Goal: Task Accomplishment & Management: Manage account settings

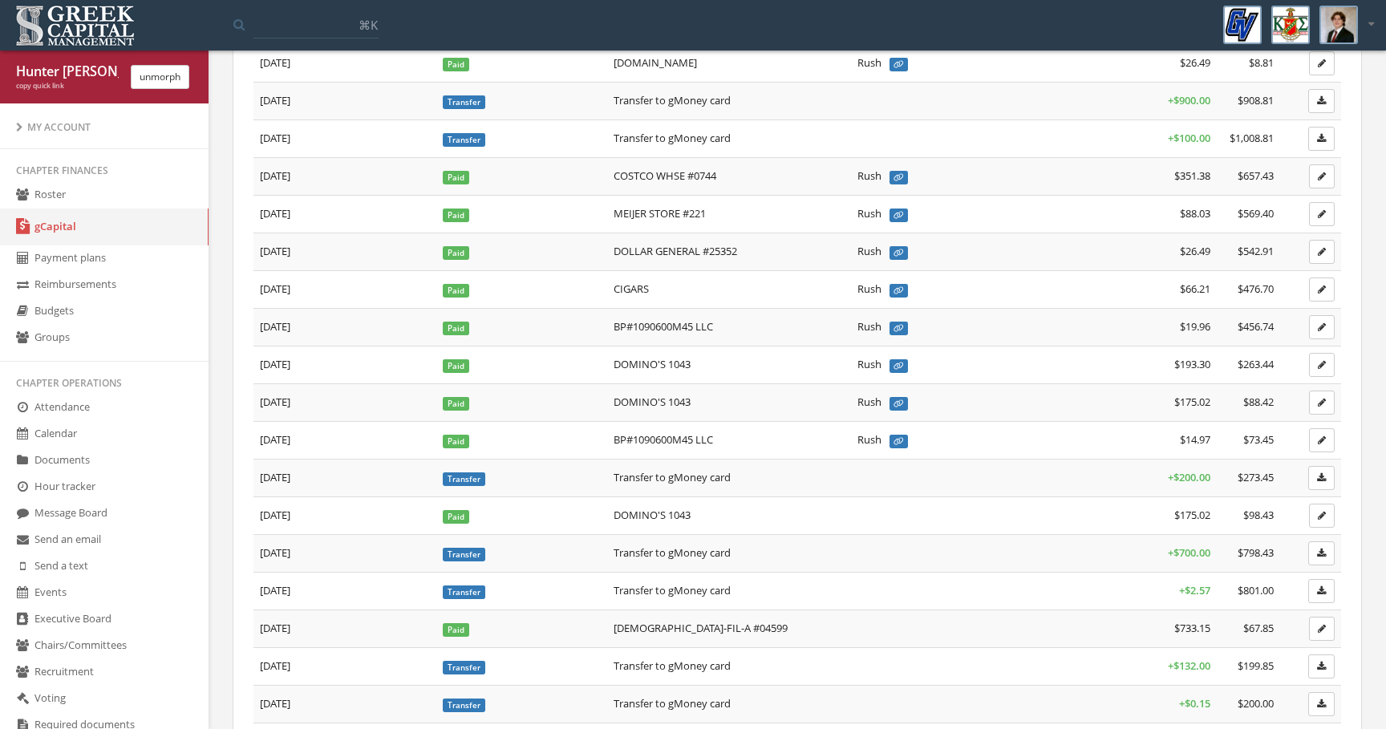
scroll to position [1536, 0]
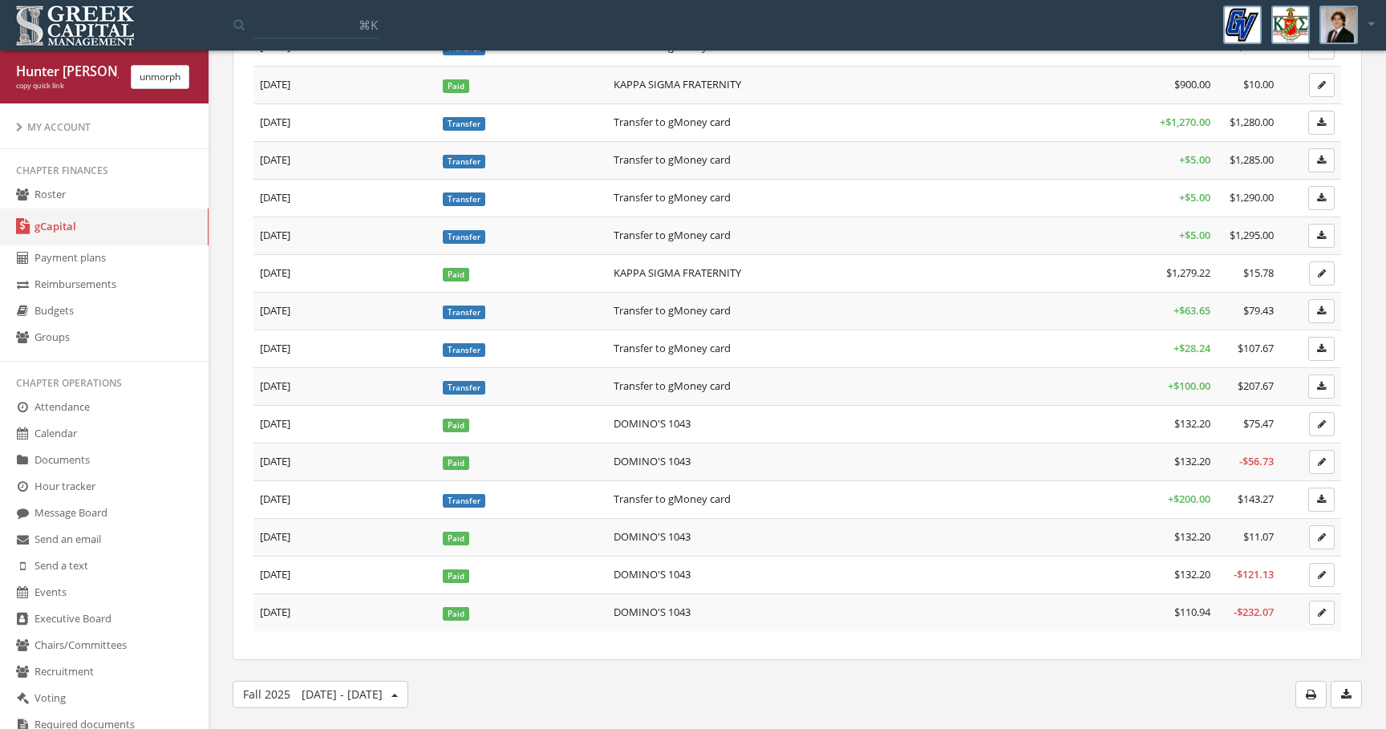
click at [971, 433] on td at bounding box center [942, 424] width 183 height 38
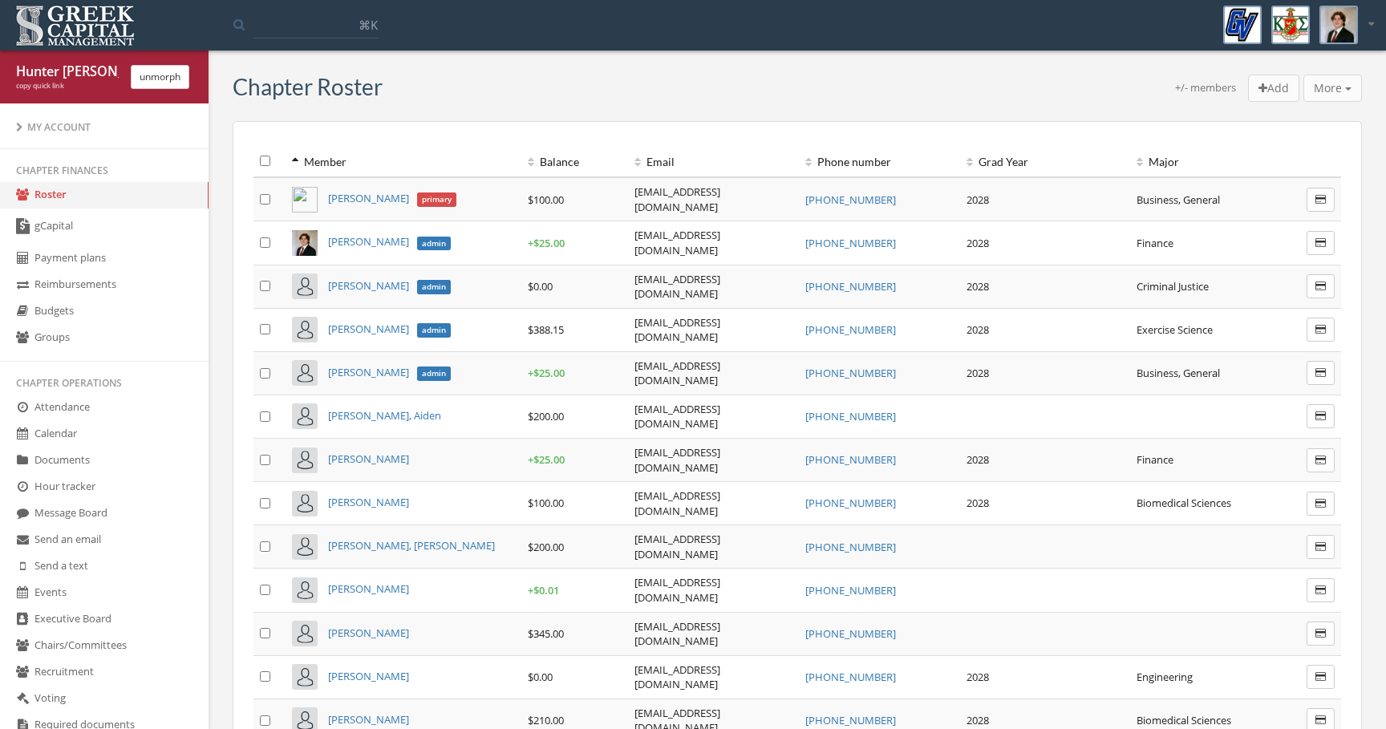
click at [152, 221] on link "gCapital" at bounding box center [104, 227] width 209 height 37
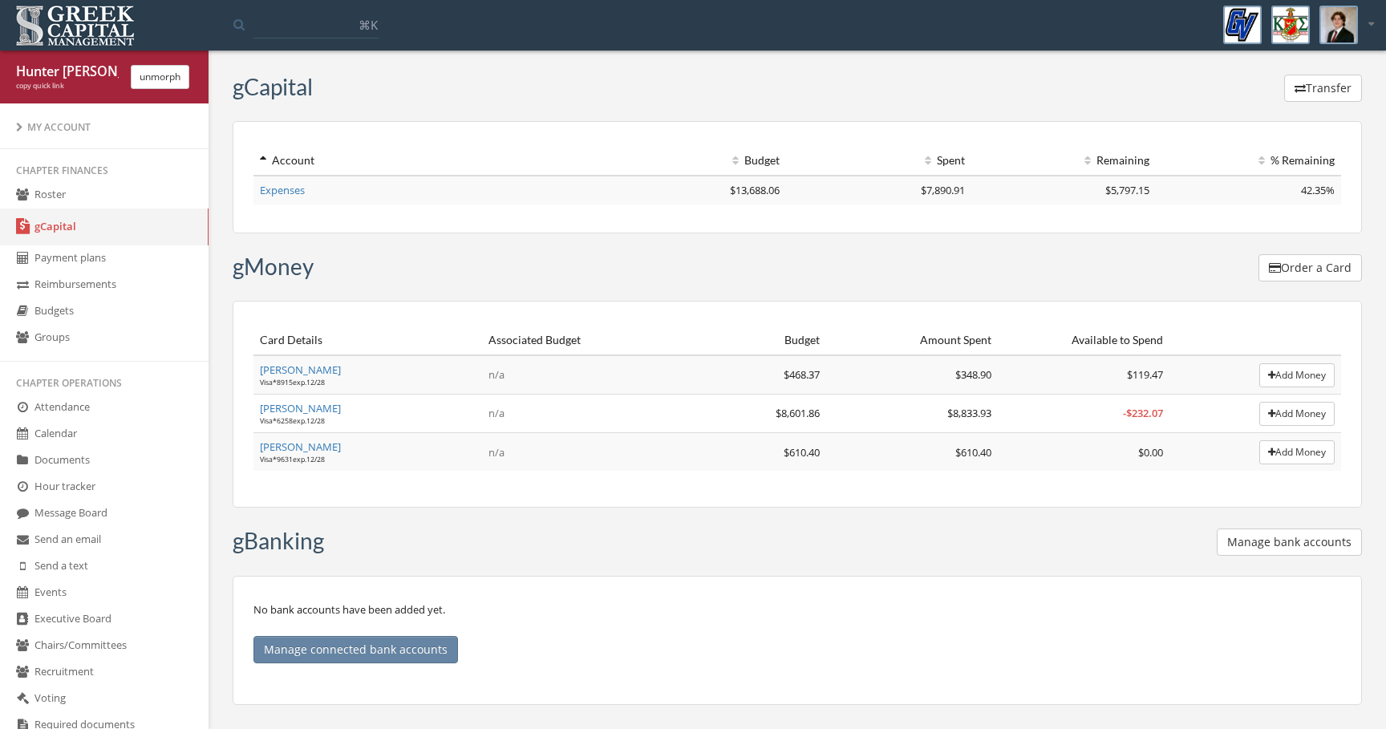
click at [306, 411] on link "[PERSON_NAME]" at bounding box center [300, 408] width 81 height 14
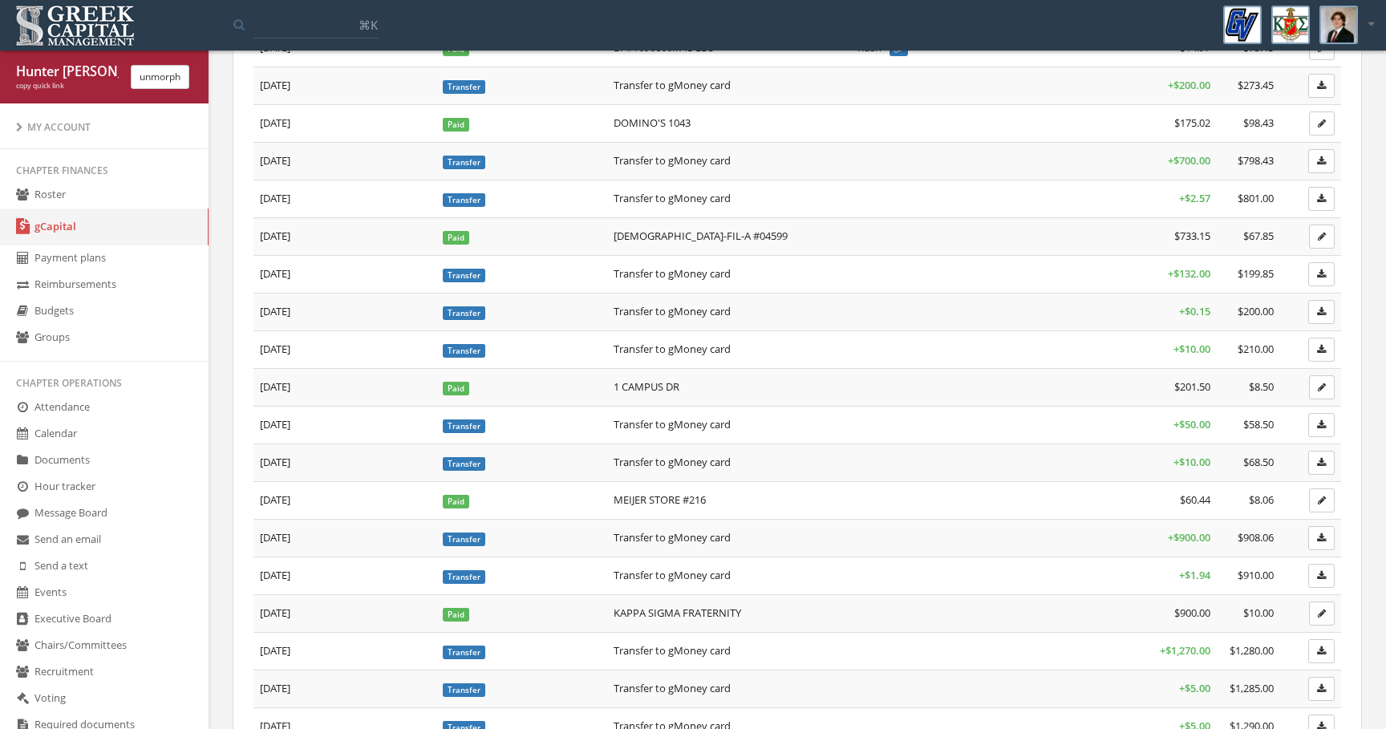
scroll to position [1536, 0]
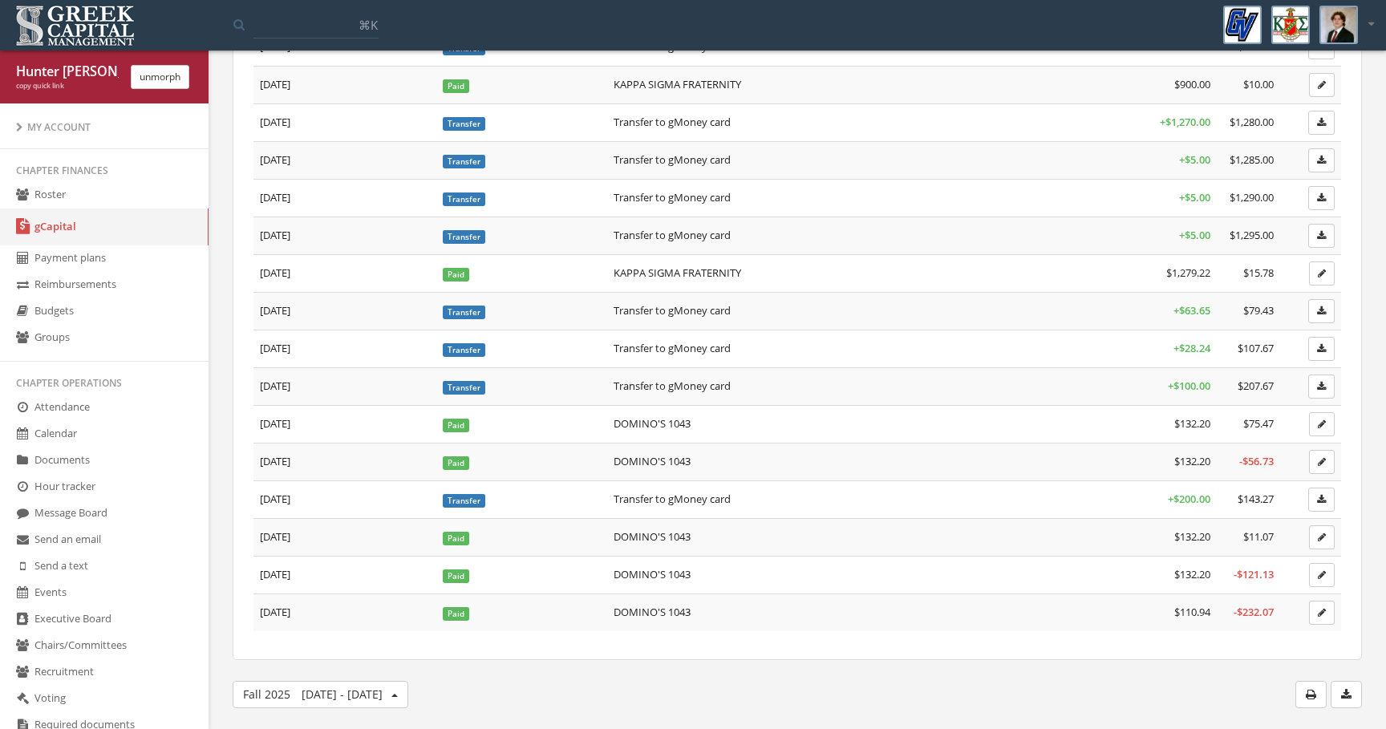
click at [313, 701] on span "[DATE] - [DATE]" at bounding box center [342, 694] width 81 height 15
click at [352, 629] on link "Spring 2025" at bounding box center [343, 622] width 115 height 25
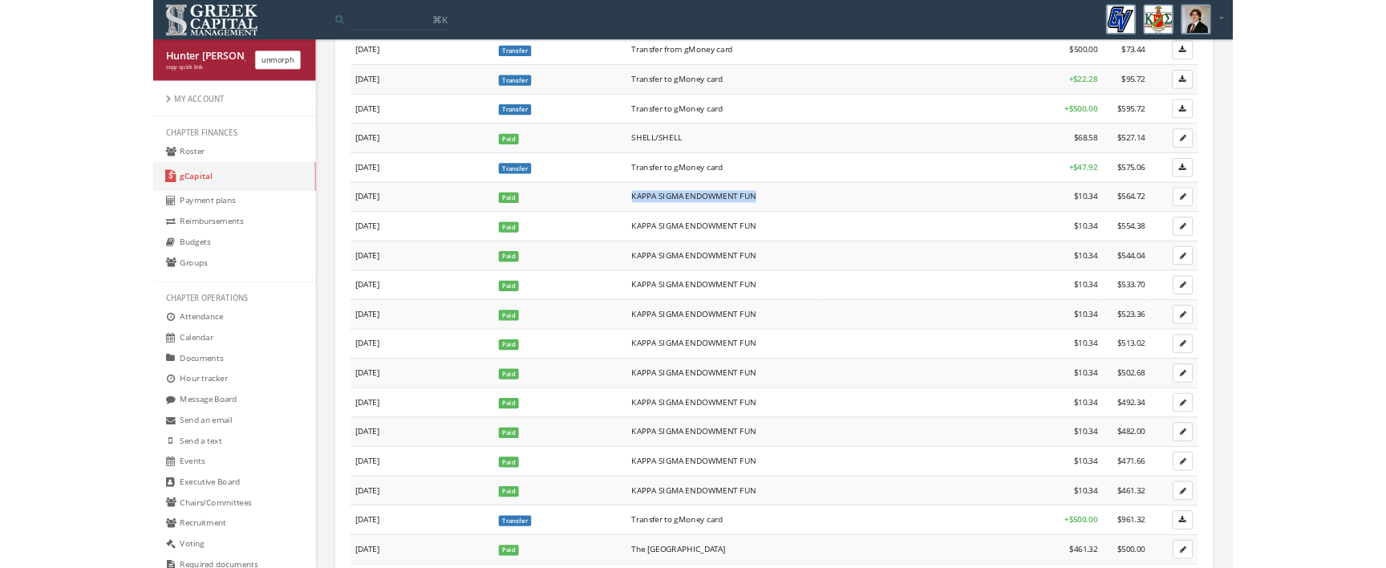
scroll to position [390, 0]
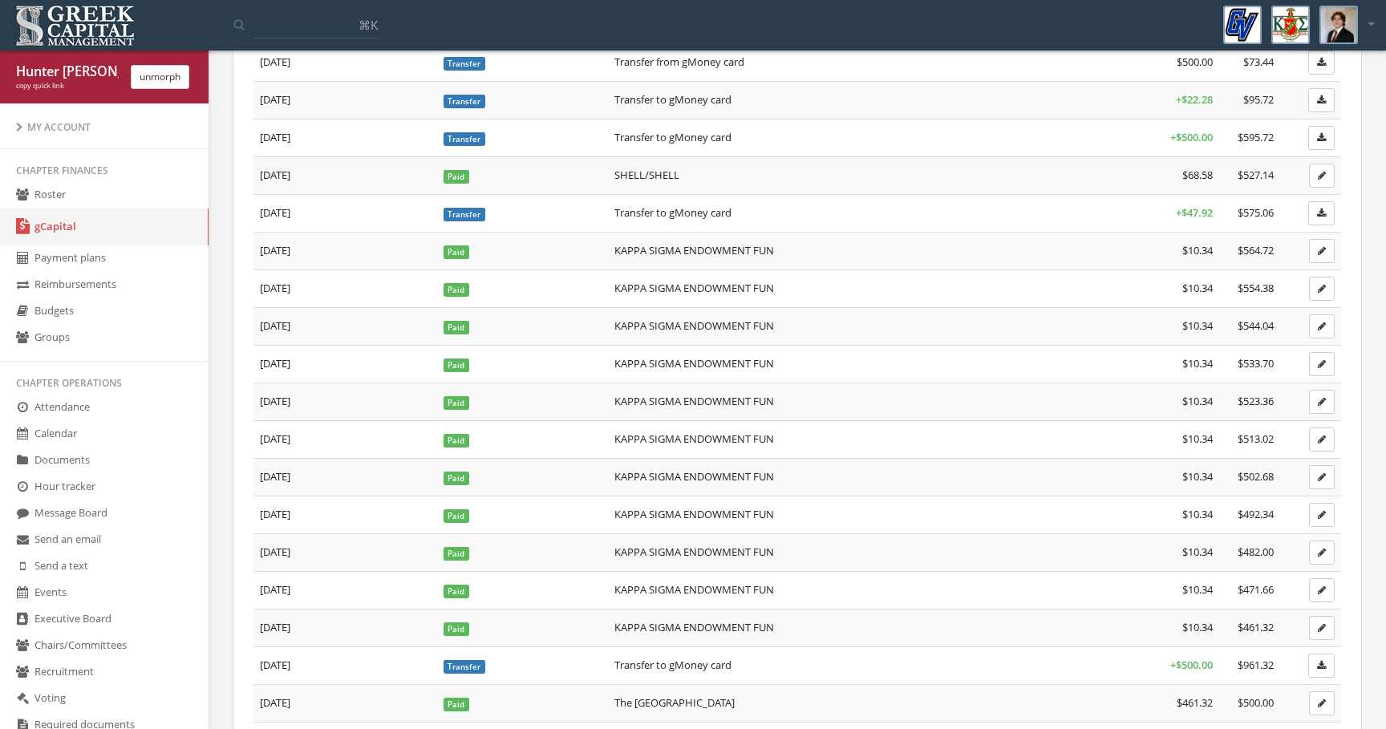
click at [861, 310] on td at bounding box center [945, 326] width 184 height 38
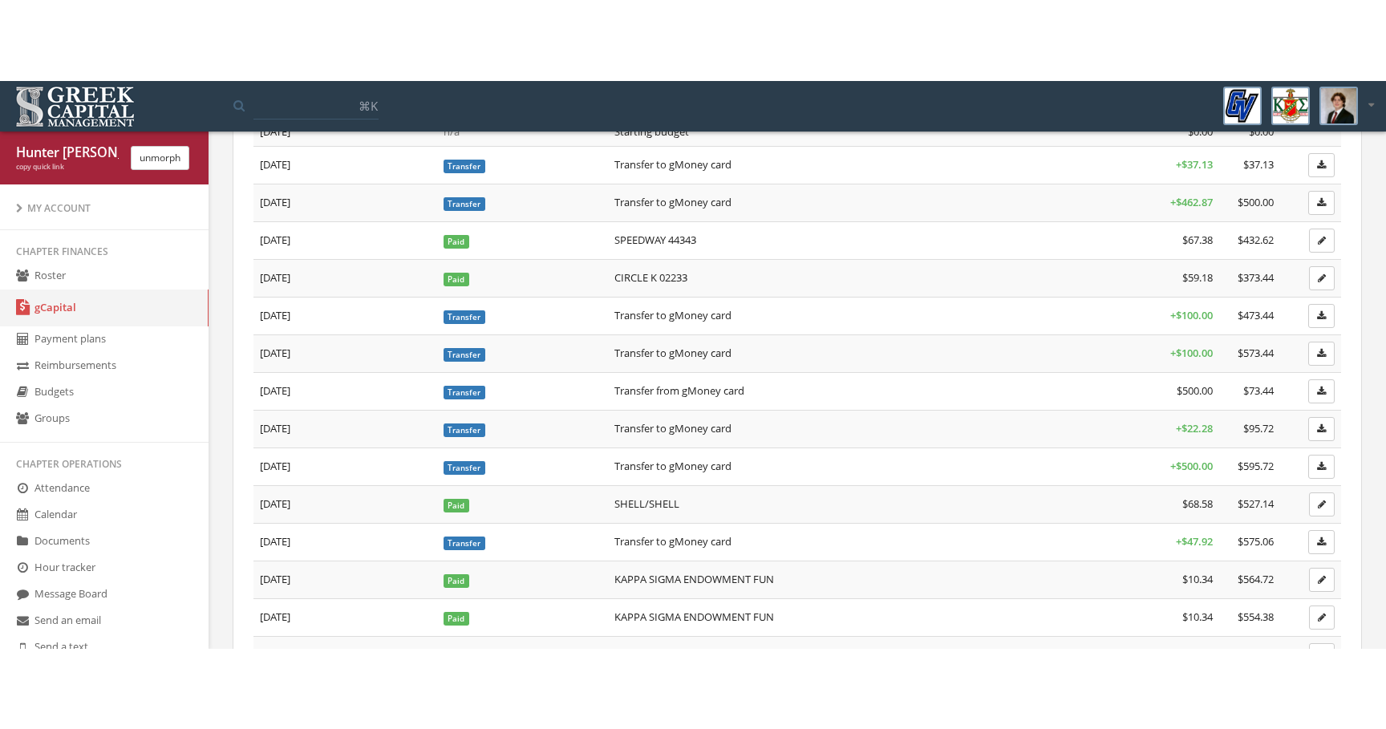
scroll to position [0, 0]
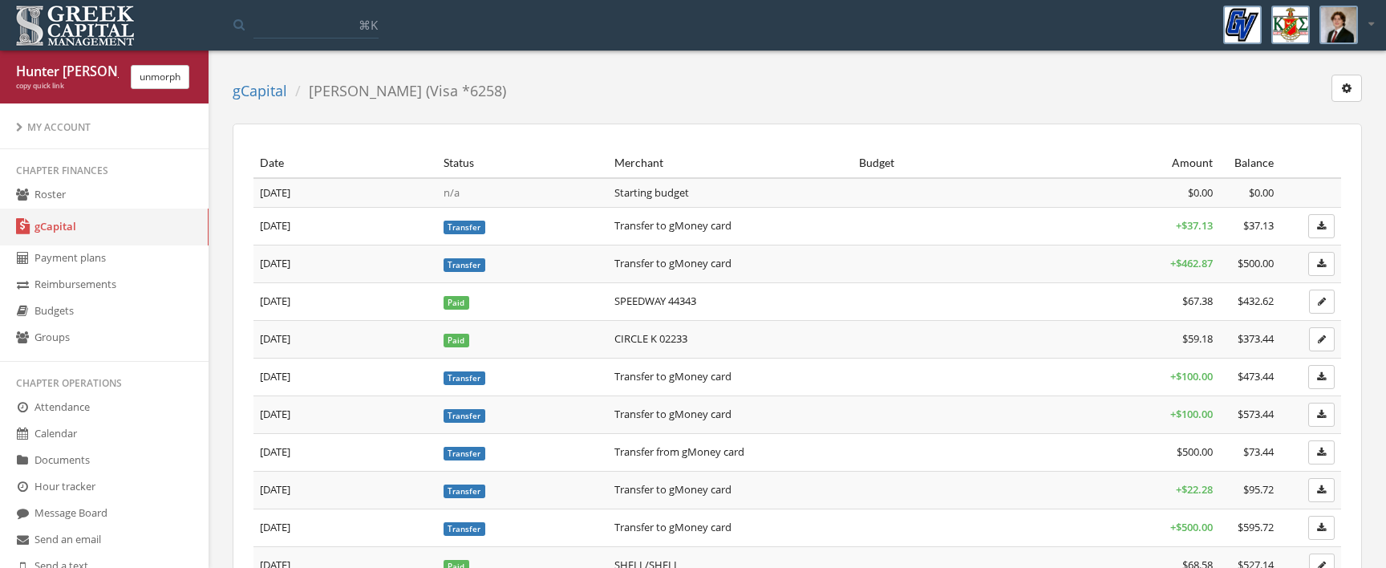
click at [242, 90] on link "gCapital" at bounding box center [260, 90] width 55 height 19
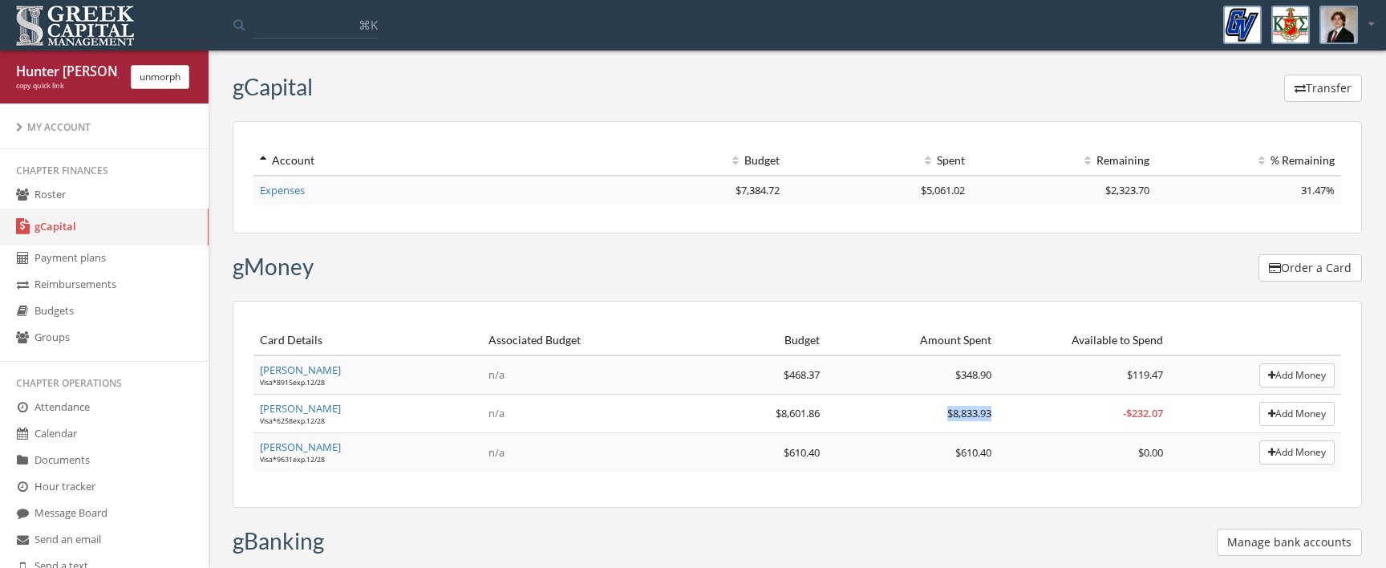
drag, startPoint x: 927, startPoint y: 403, endPoint x: 1013, endPoint y: 416, distance: 86.8
click at [1013, 416] on tr "[PERSON_NAME] Visa * 6258 exp. 12 / 28 n/a $8,601.86 $8,833.93 - $232.07 Add Mo…" at bounding box center [797, 414] width 1088 height 38
click at [1013, 416] on td "- $232.07" at bounding box center [1084, 414] width 172 height 38
drag, startPoint x: 1008, startPoint y: 411, endPoint x: 995, endPoint y: 407, distance: 13.4
click at [995, 407] on tr "[PERSON_NAME] Visa * 6258 exp. 12 / 28 n/a $8,601.86 $8,833.93 - $232.07 Add Mo…" at bounding box center [797, 414] width 1088 height 38
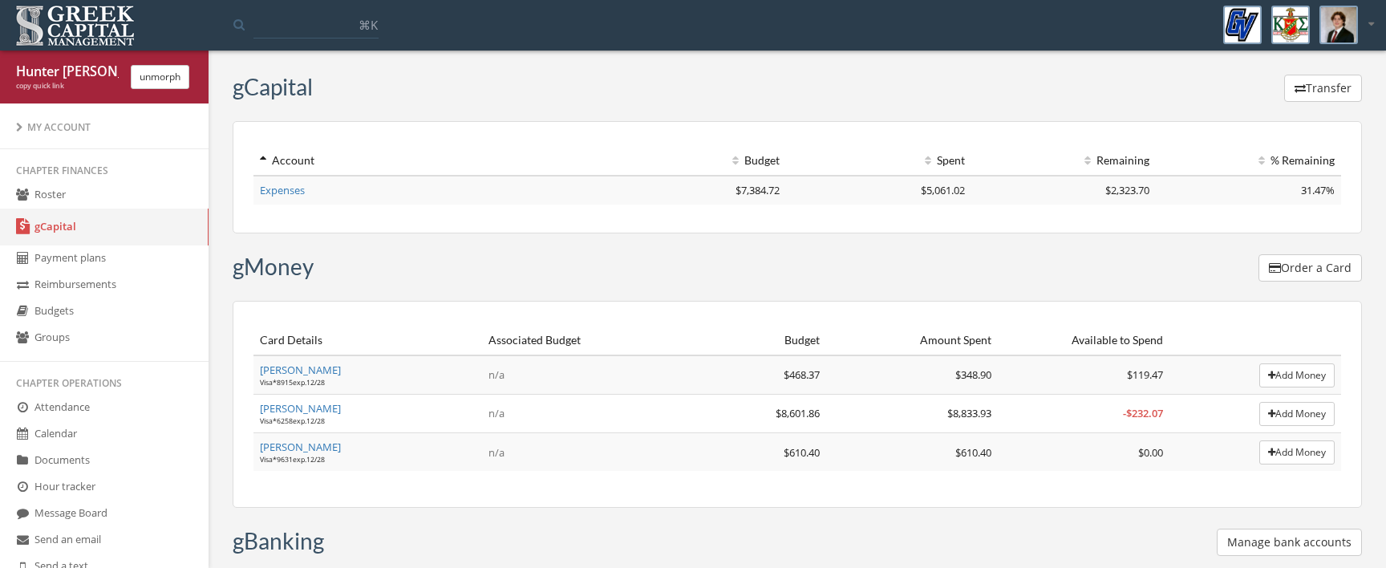
click at [314, 409] on link "[PERSON_NAME]" at bounding box center [300, 408] width 81 height 14
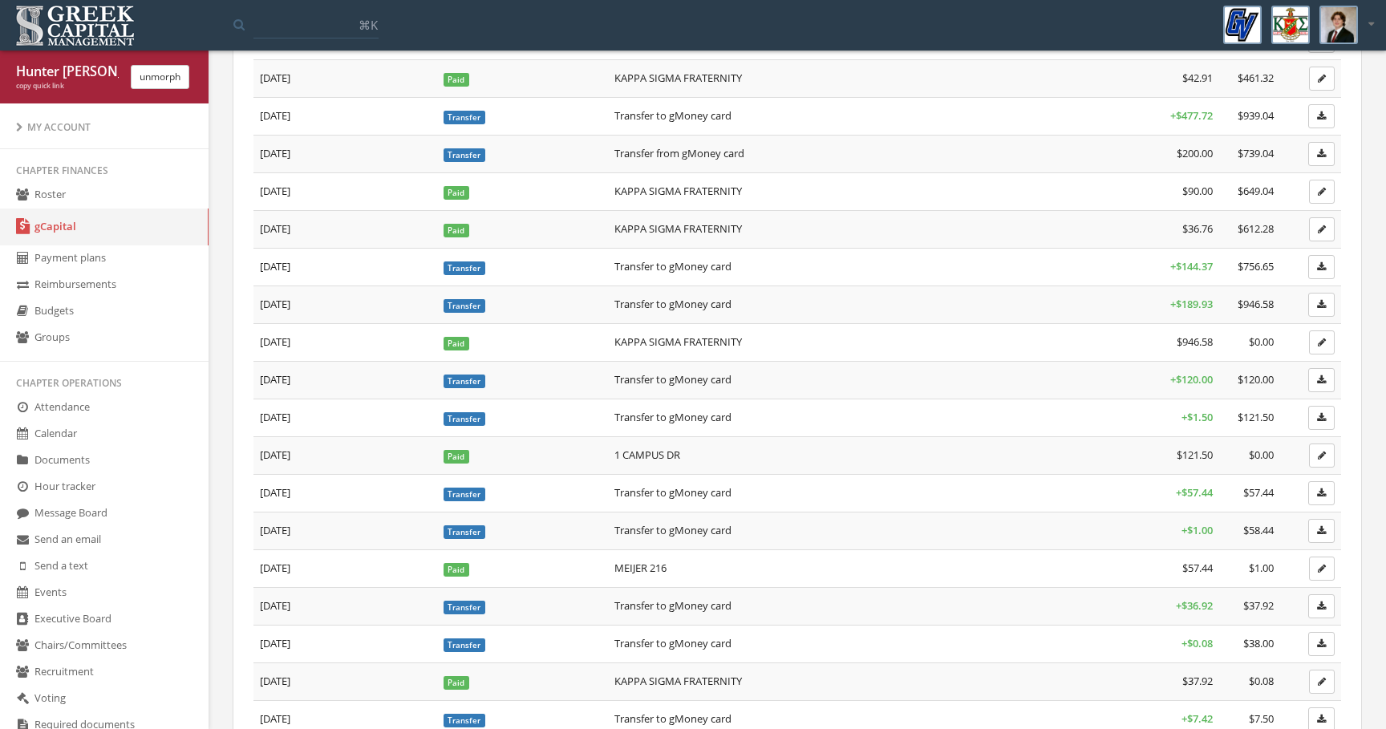
scroll to position [1234, 0]
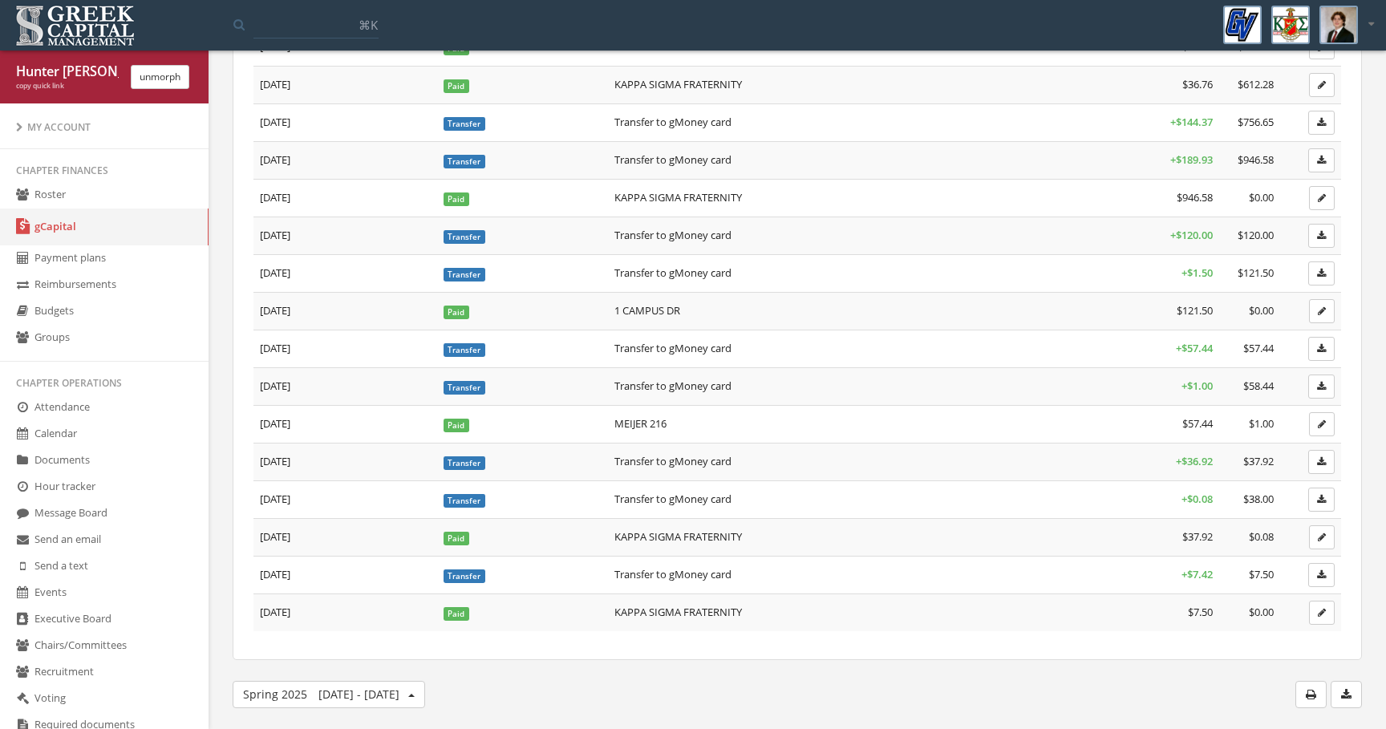
click at [335, 691] on span "[DATE] - [DATE]" at bounding box center [358, 694] width 81 height 15
click at [391, 600] on link "Fall 2025" at bounding box center [360, 597] width 115 height 25
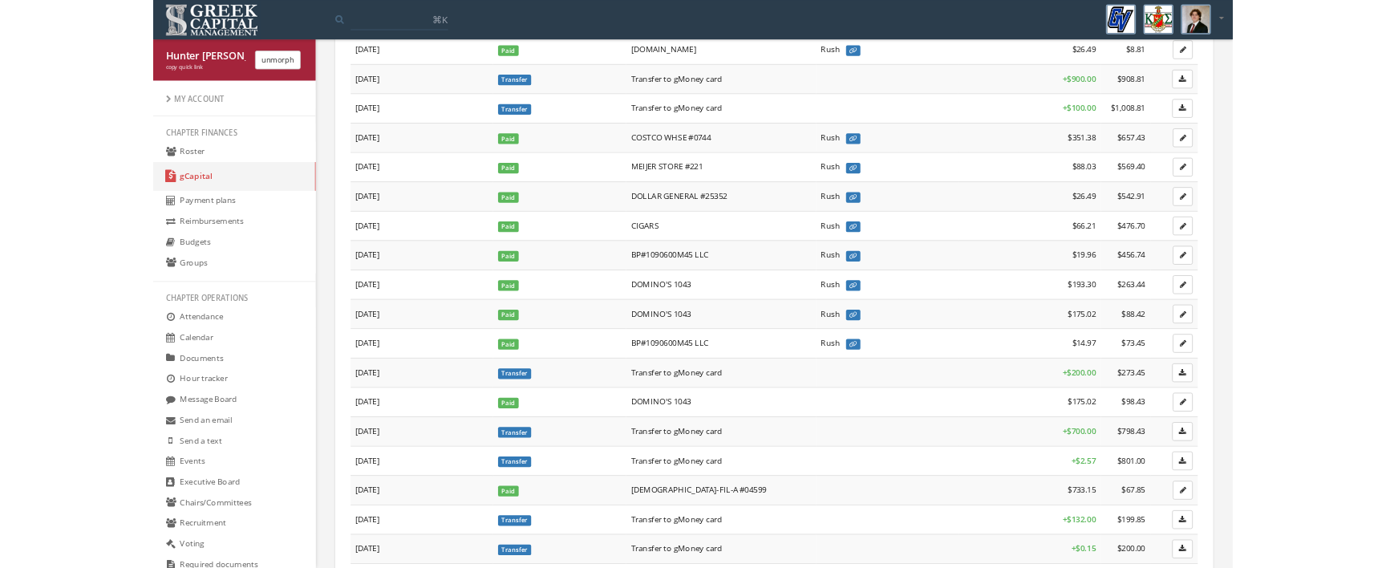
scroll to position [1536, 0]
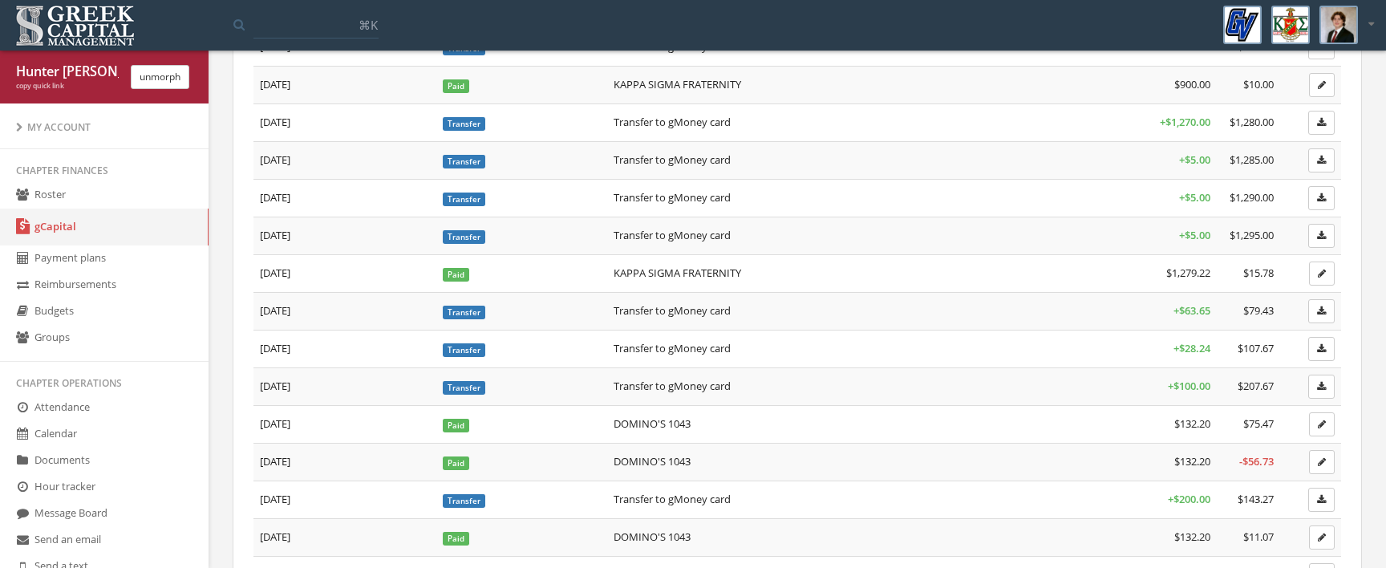
click at [885, 368] on td at bounding box center [942, 386] width 183 height 38
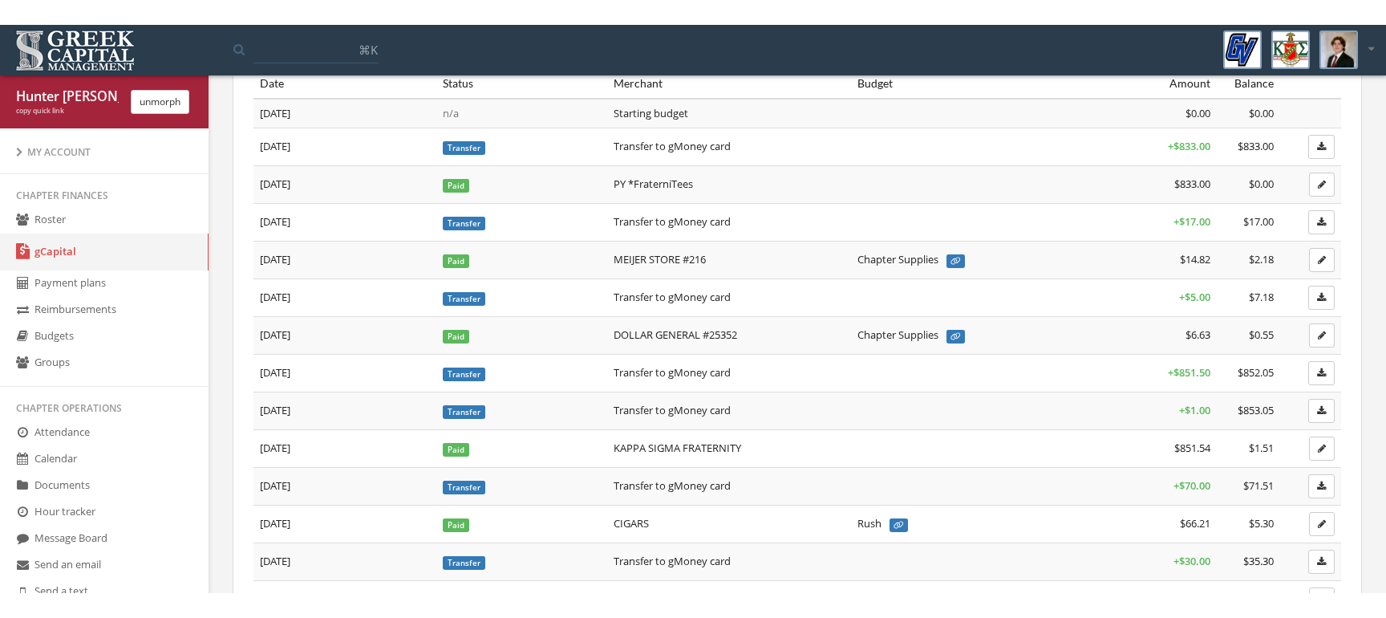
scroll to position [0, 0]
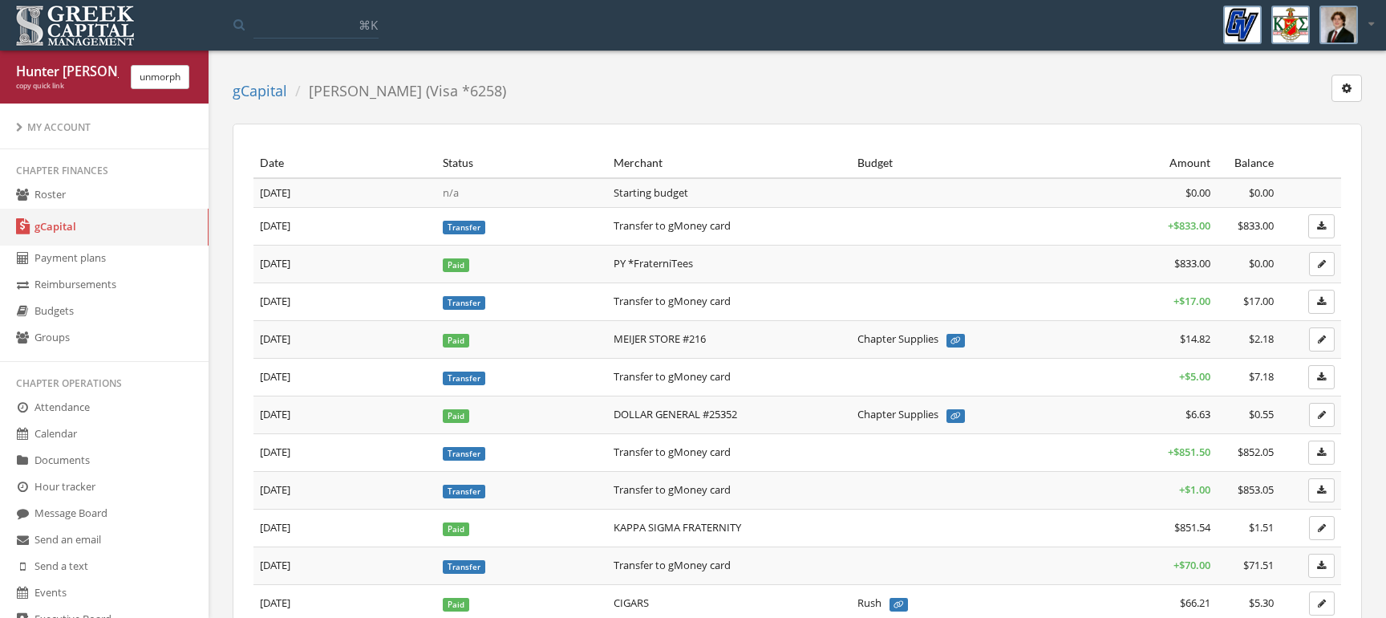
click at [934, 482] on td at bounding box center [942, 490] width 183 height 38
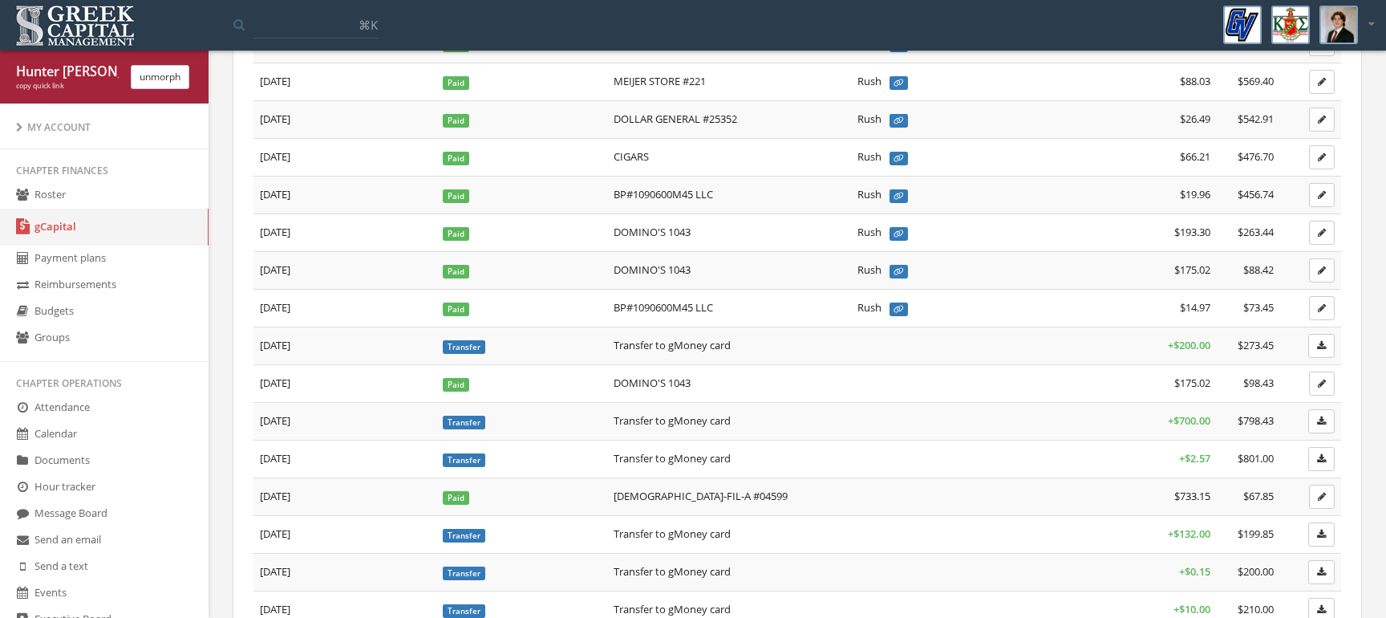
scroll to position [639, 0]
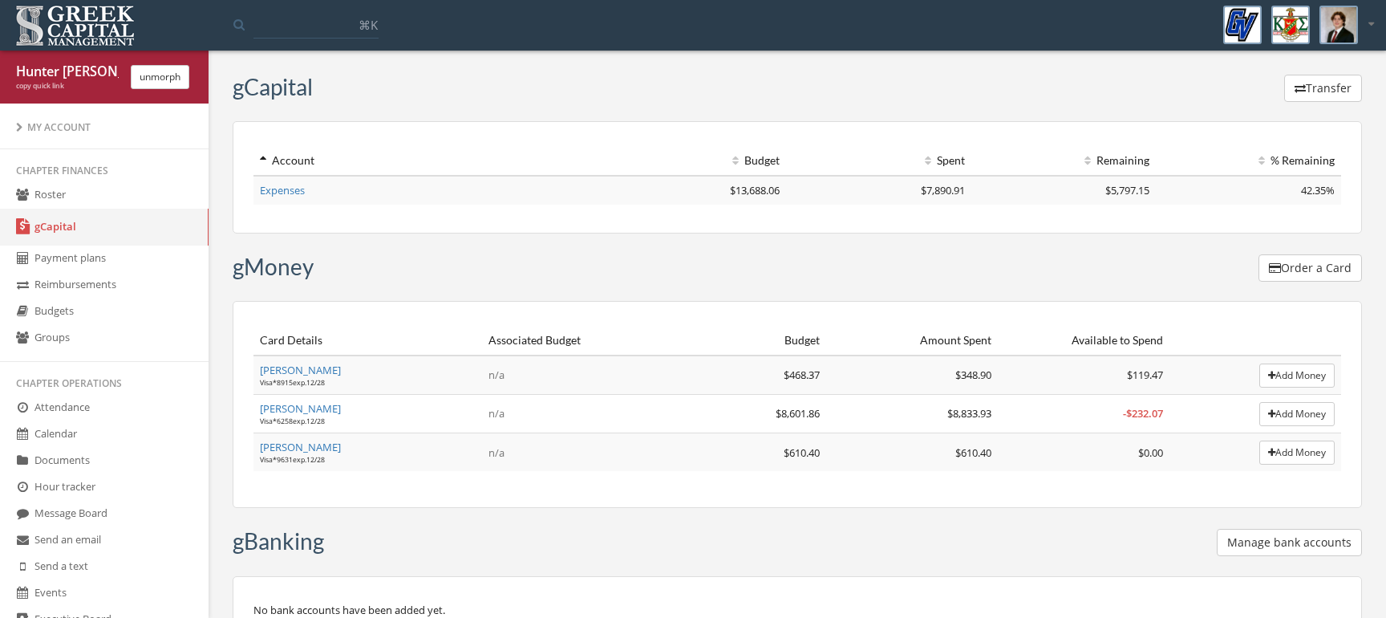
click at [313, 415] on link "[PERSON_NAME]" at bounding box center [300, 408] width 81 height 14
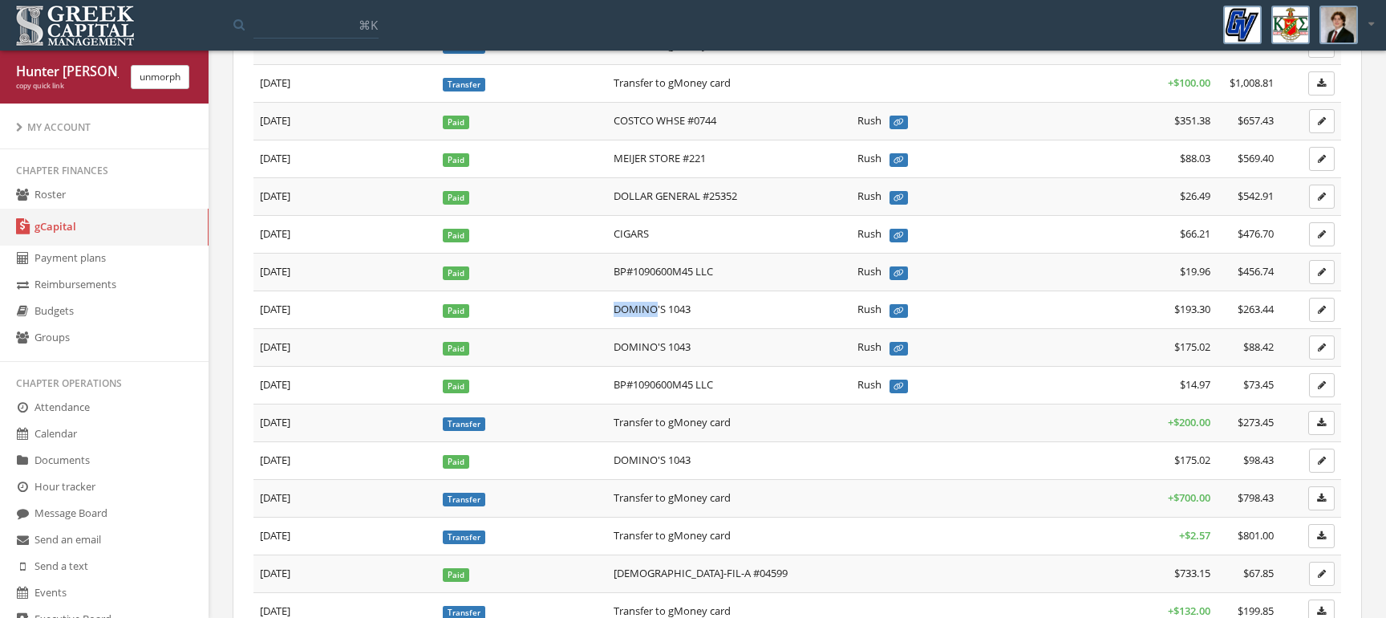
scroll to position [1647, 0]
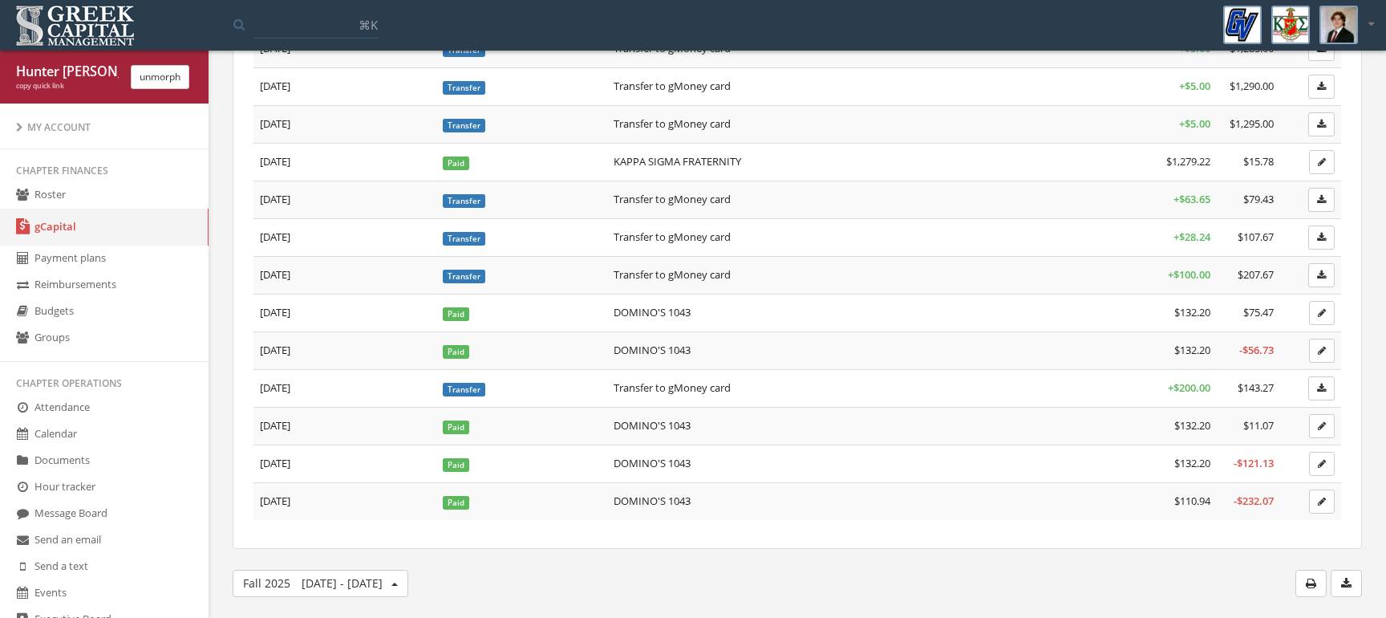
click at [1355, 582] on button "button" at bounding box center [1346, 582] width 31 height 27
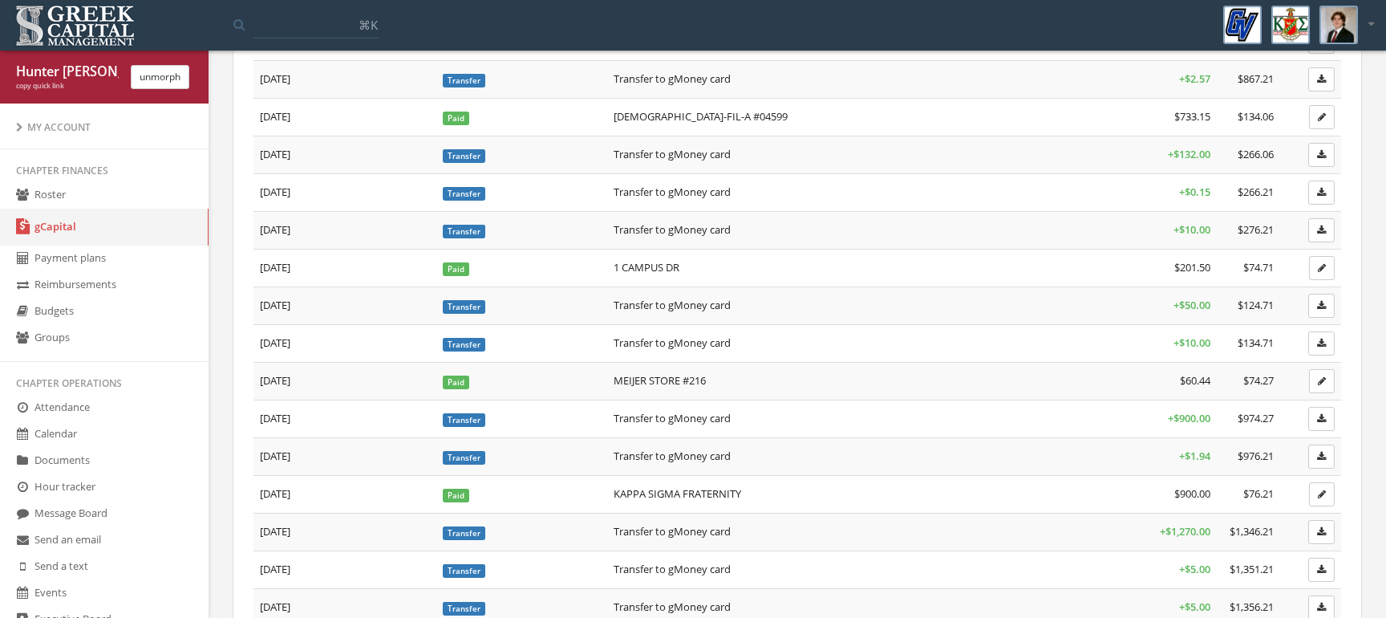
scroll to position [1421, 0]
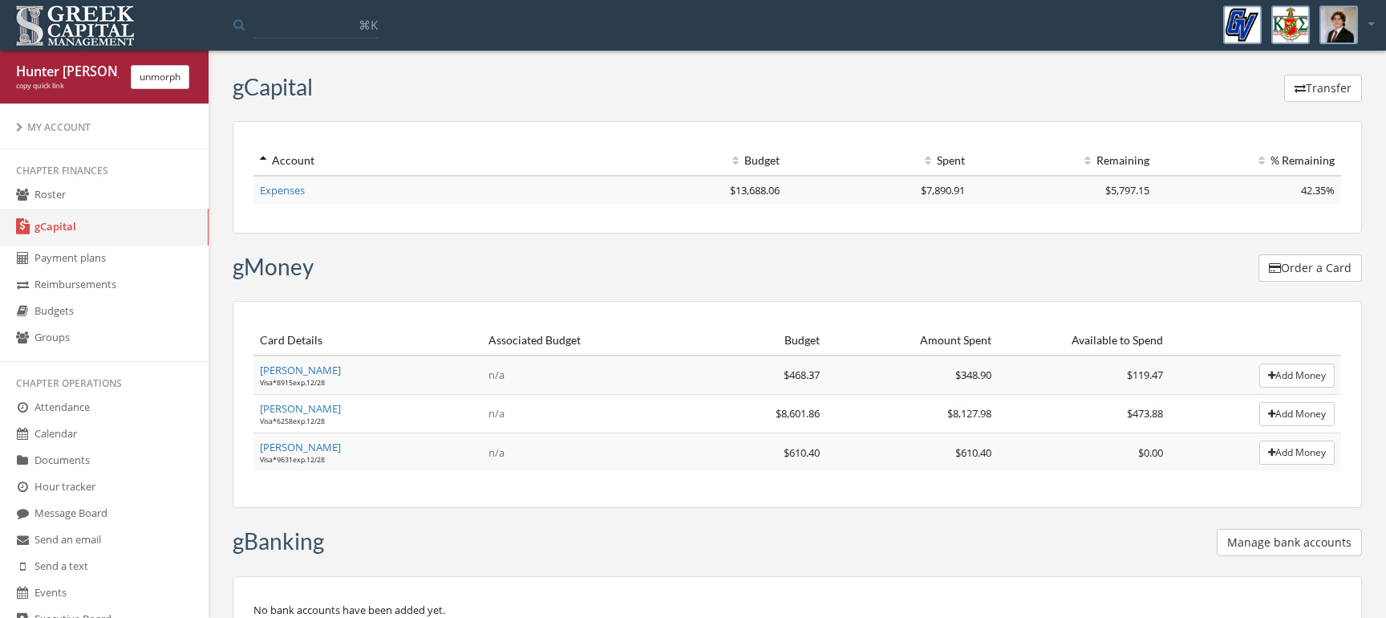
click at [59, 85] on div "copy quick link" at bounding box center [67, 86] width 103 height 10
click at [314, 415] on link "[PERSON_NAME]" at bounding box center [300, 408] width 81 height 14
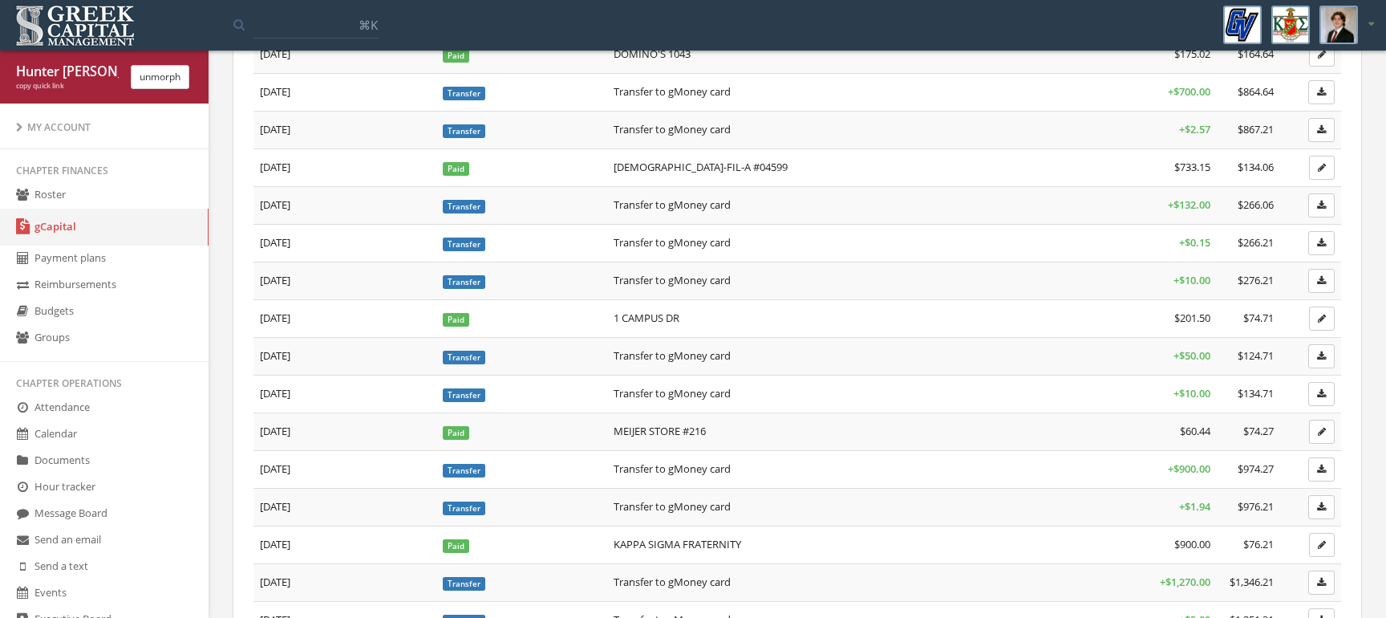
scroll to position [1421, 0]
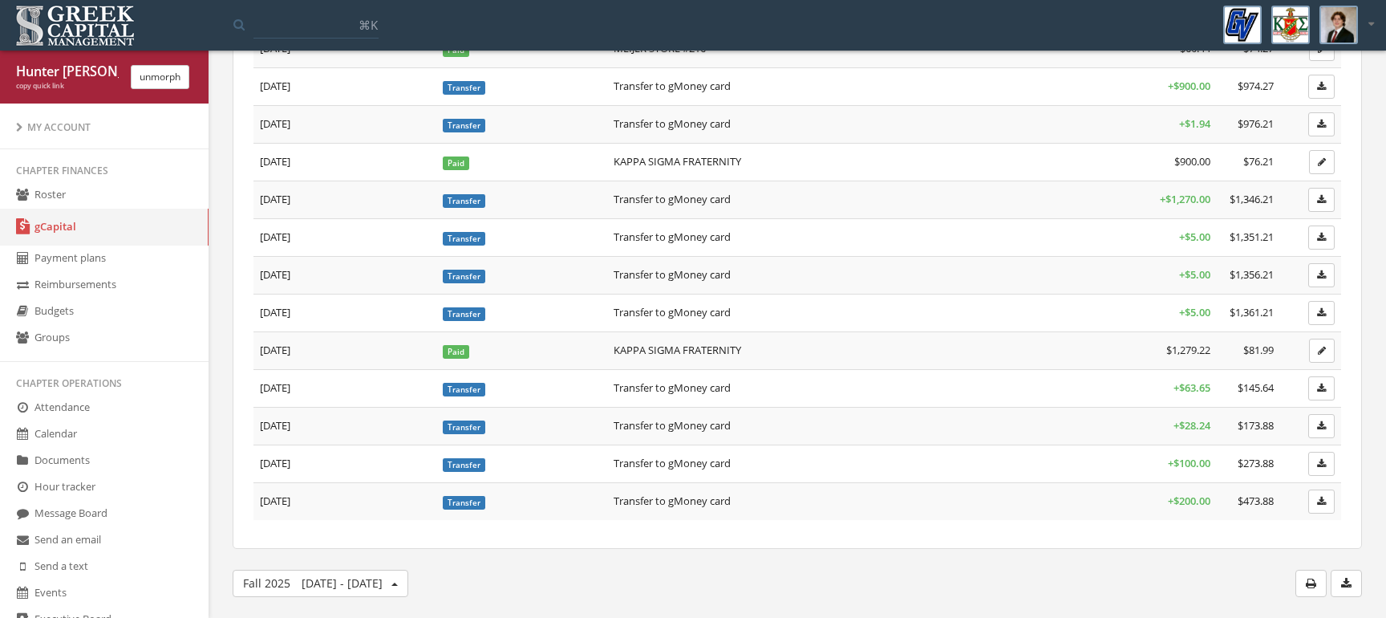
click at [67, 86] on div "copy quick link" at bounding box center [67, 86] width 103 height 10
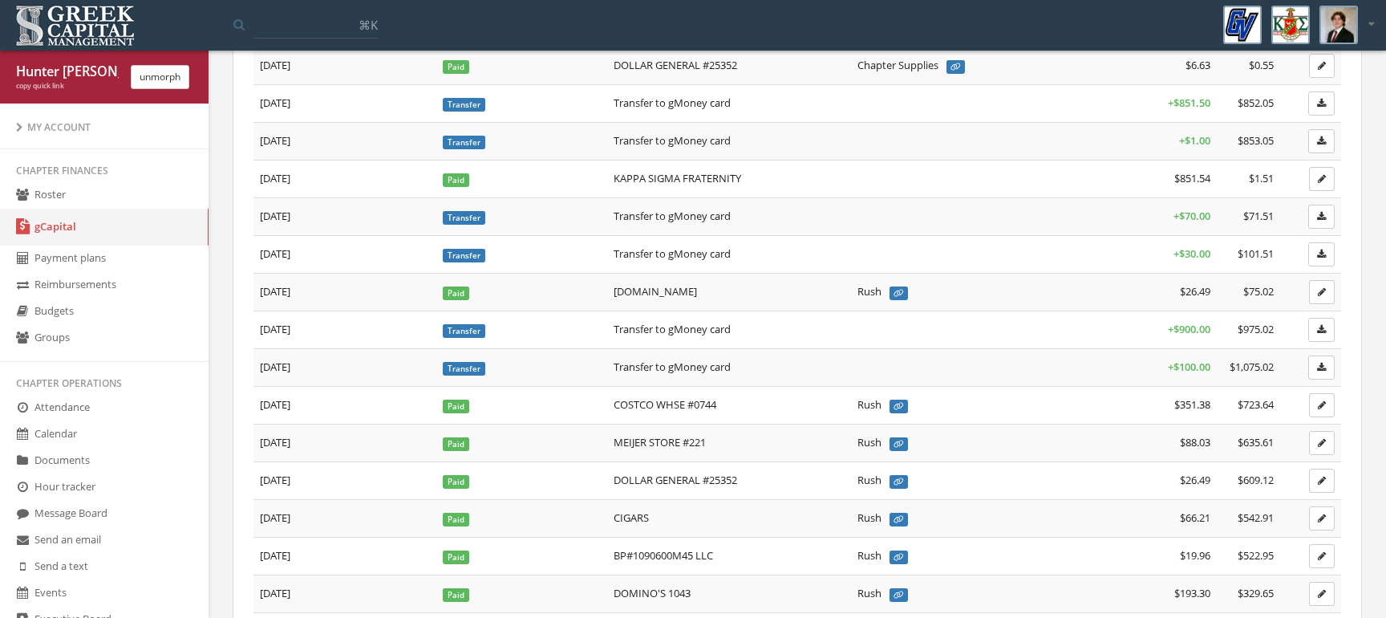
scroll to position [0, 0]
